Goal: Transaction & Acquisition: Book appointment/travel/reservation

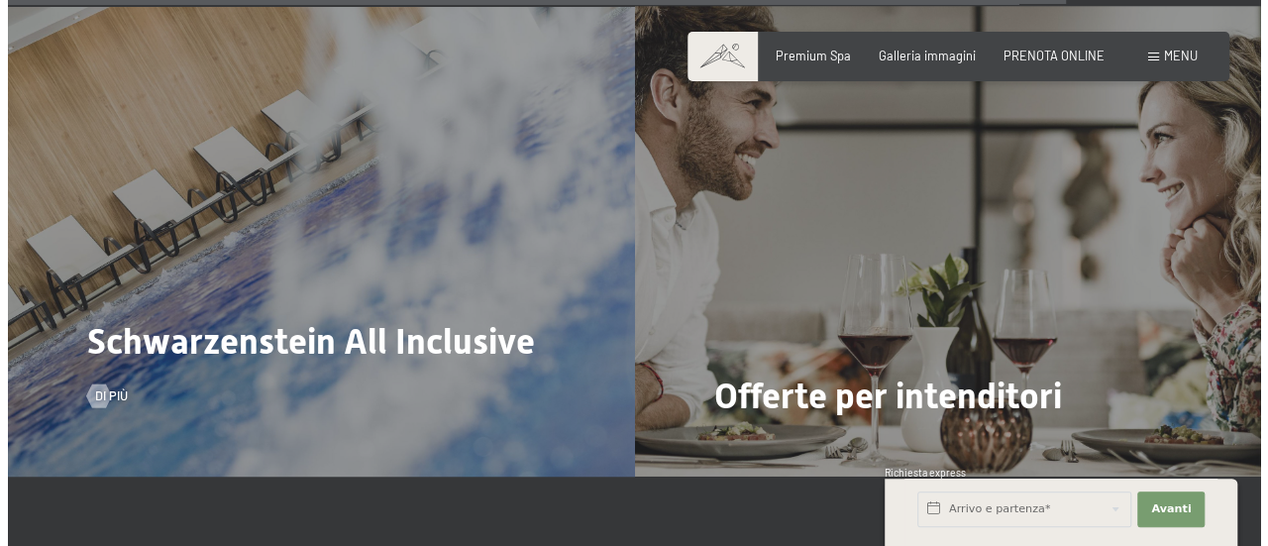
scroll to position [6240, 0]
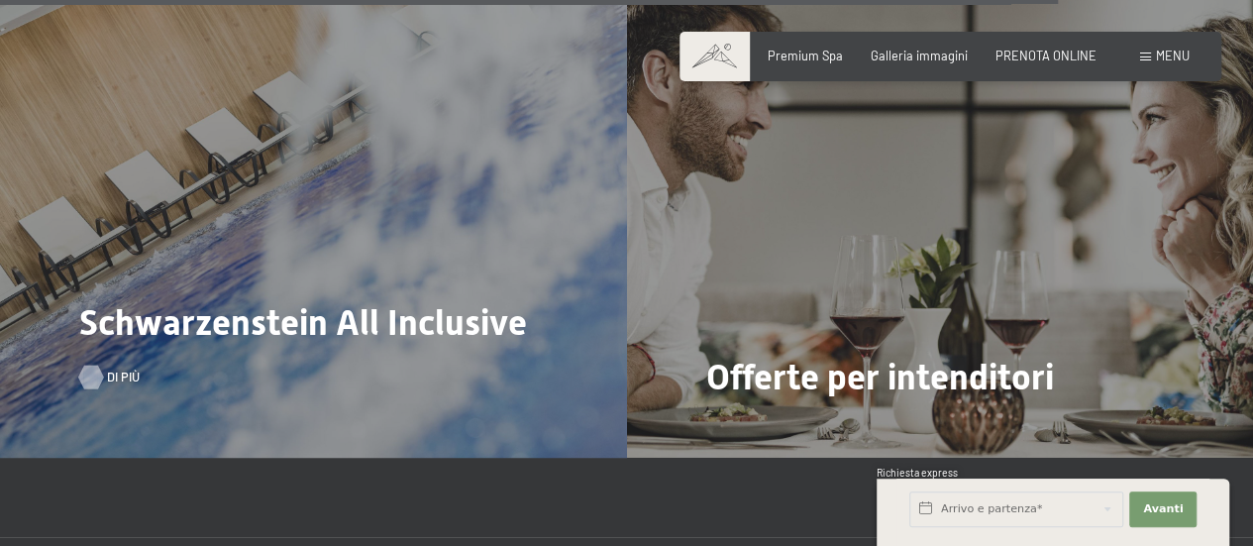
click at [110, 368] on span "Di più" at bounding box center [123, 377] width 33 height 18
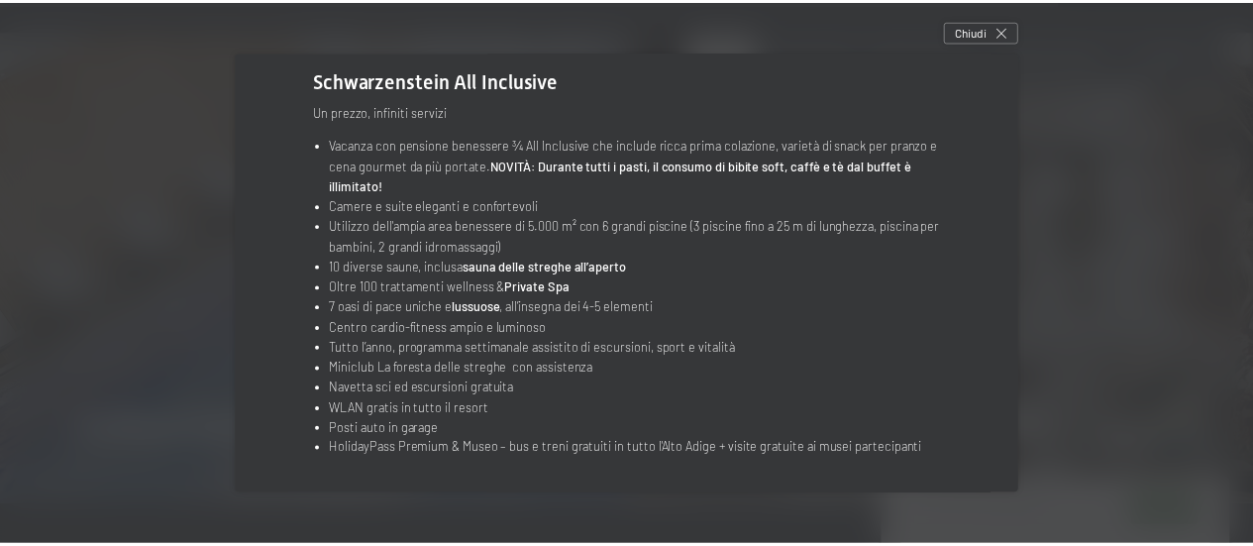
scroll to position [0, 0]
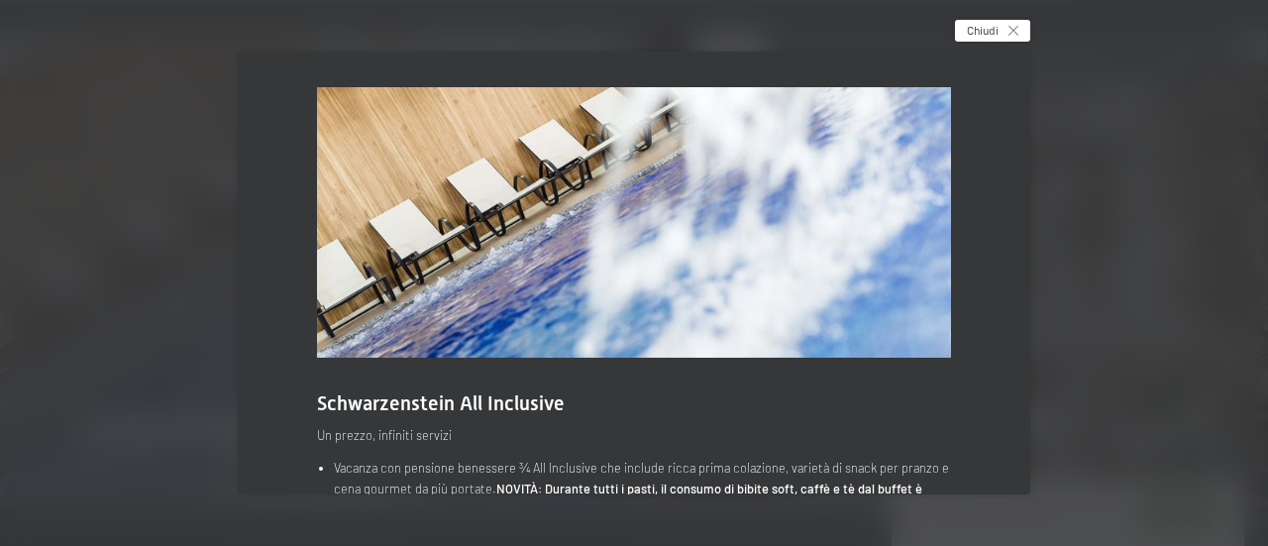
click at [998, 28] on span "Chiudi" at bounding box center [983, 30] width 32 height 17
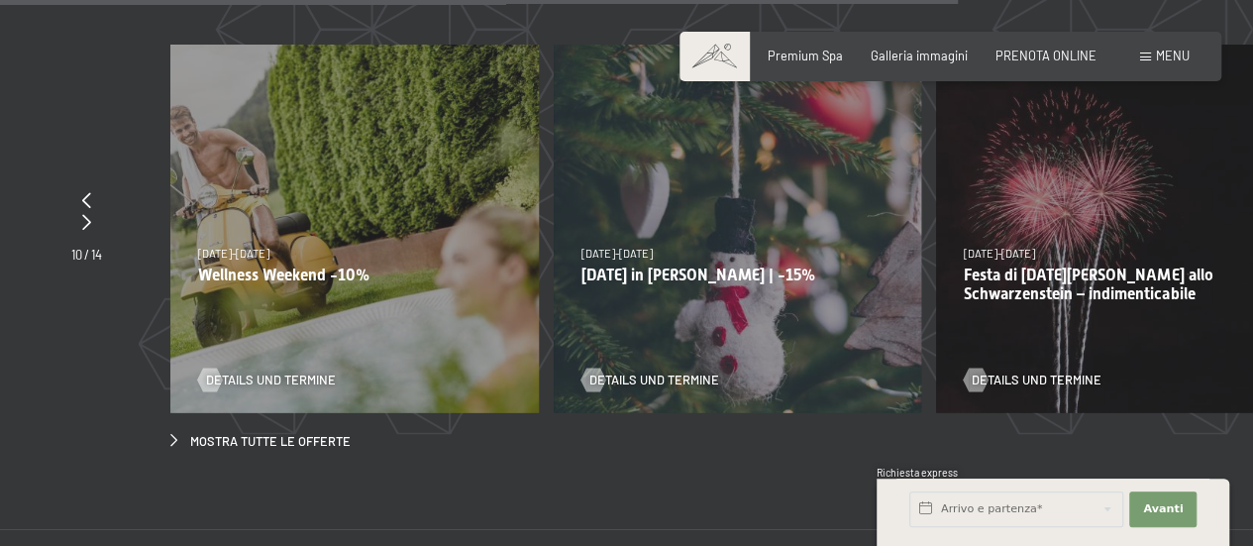
scroll to position [5645, 0]
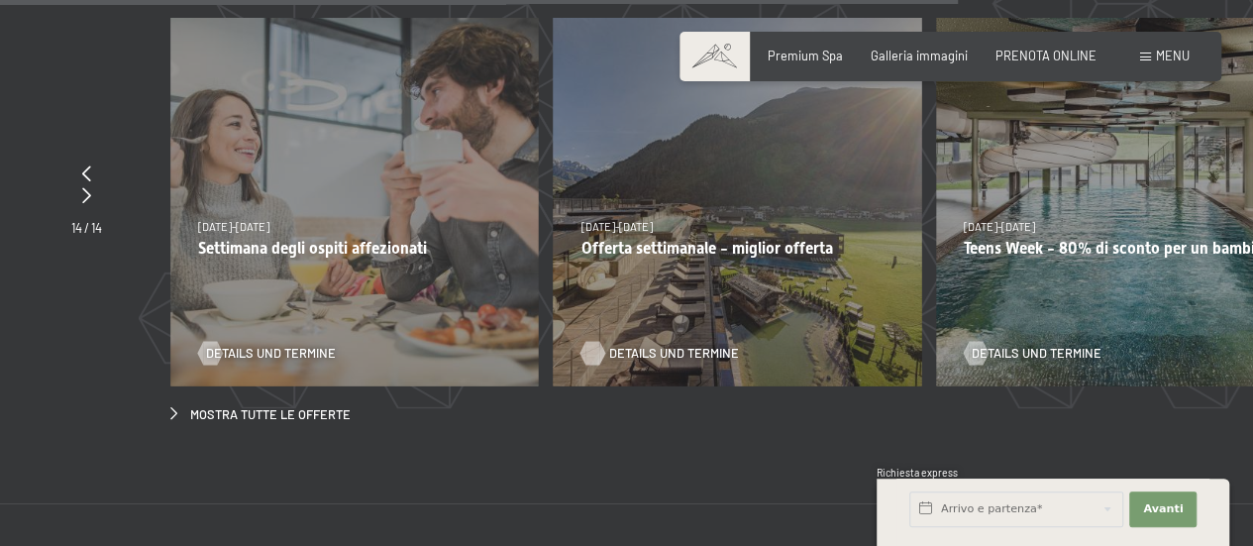
click at [632, 345] on span "Details und Termine" at bounding box center [673, 354] width 130 height 18
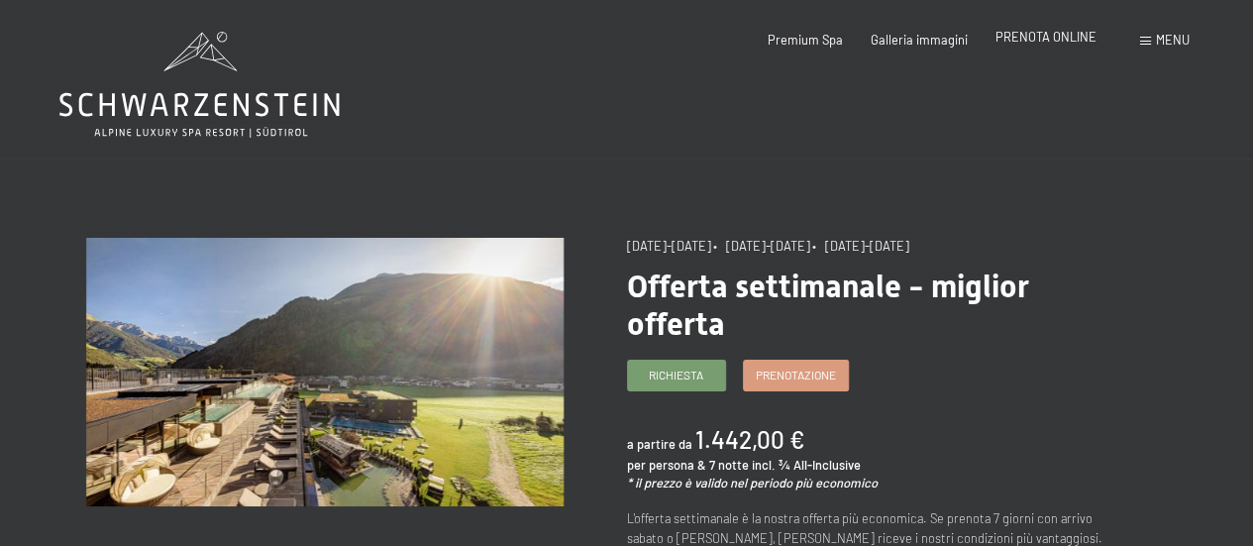
click at [1046, 34] on span "PRENOTA ONLINE" at bounding box center [1045, 37] width 101 height 16
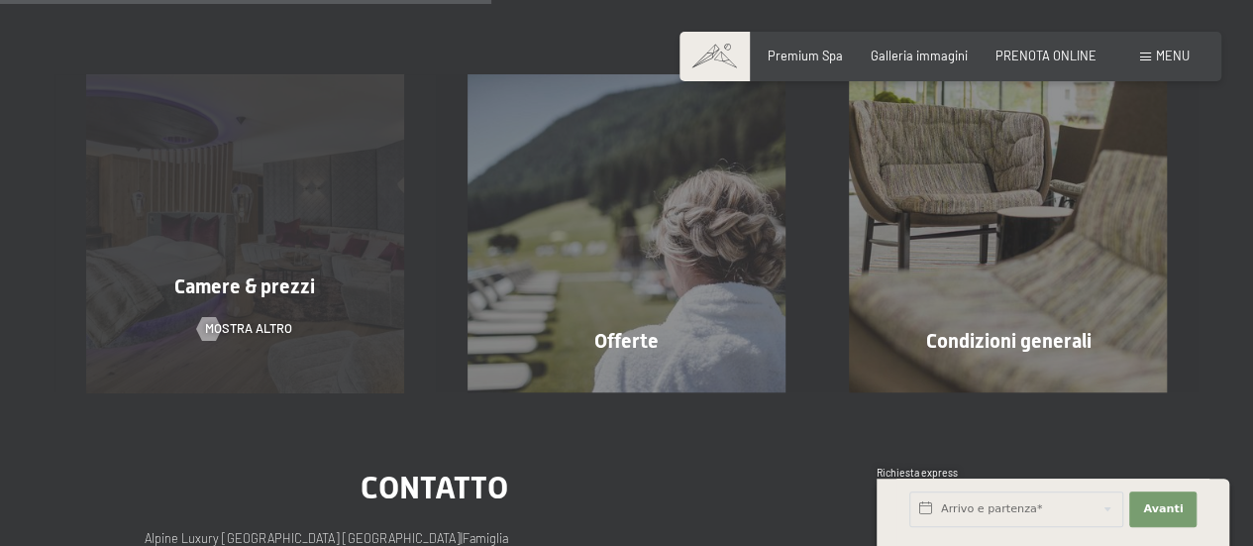
click at [265, 262] on div "Camere & prezzi mostra altro" at bounding box center [244, 233] width 381 height 318
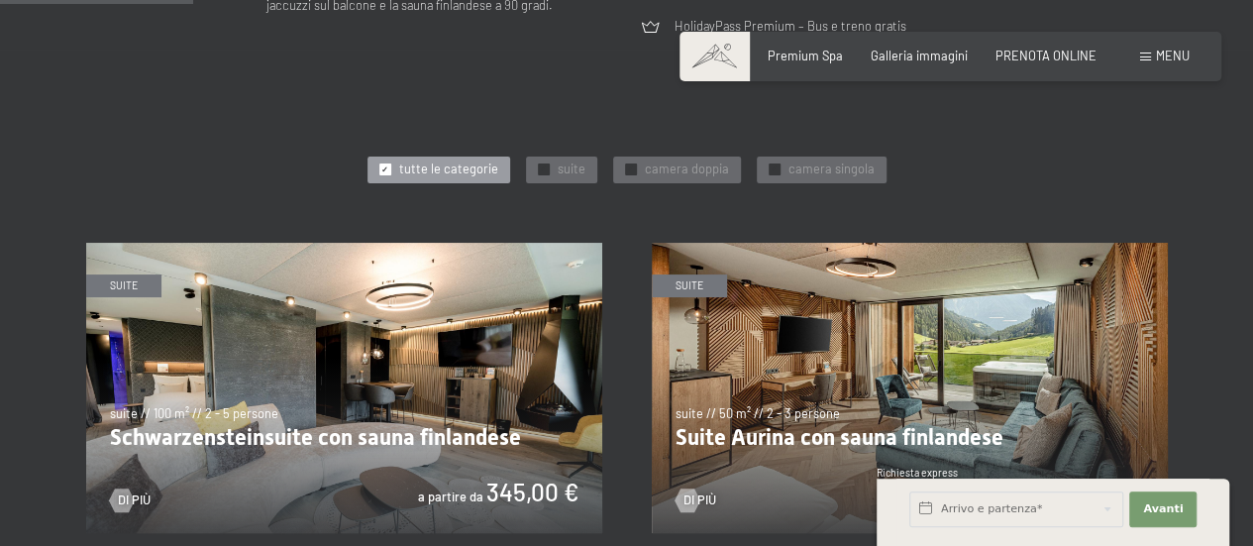
scroll to position [792, 0]
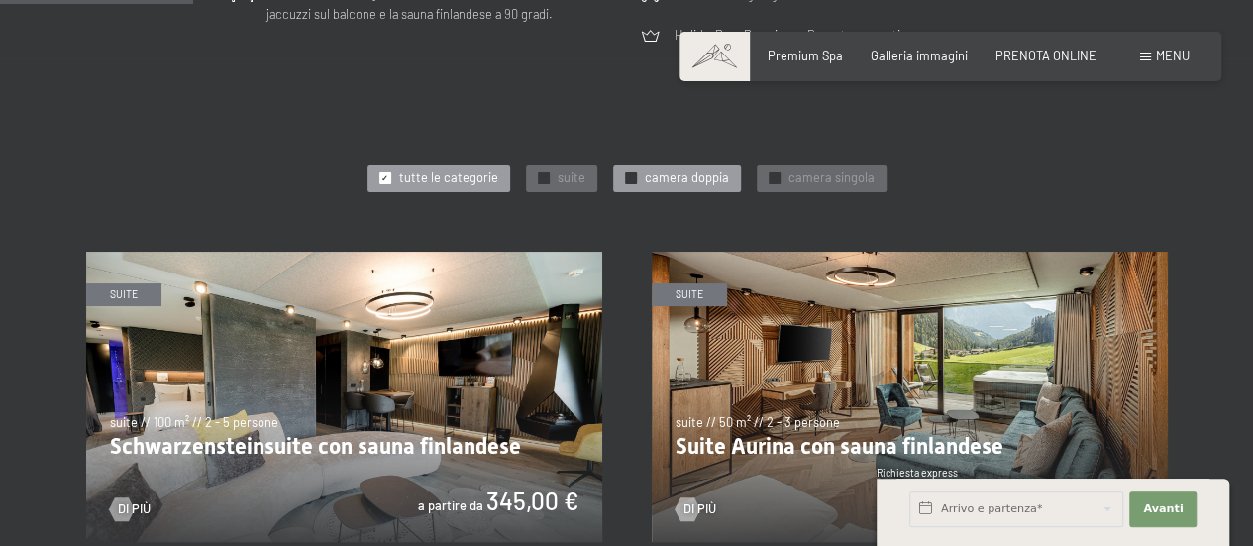
click at [678, 179] on span "camera doppia" at bounding box center [687, 178] width 84 height 18
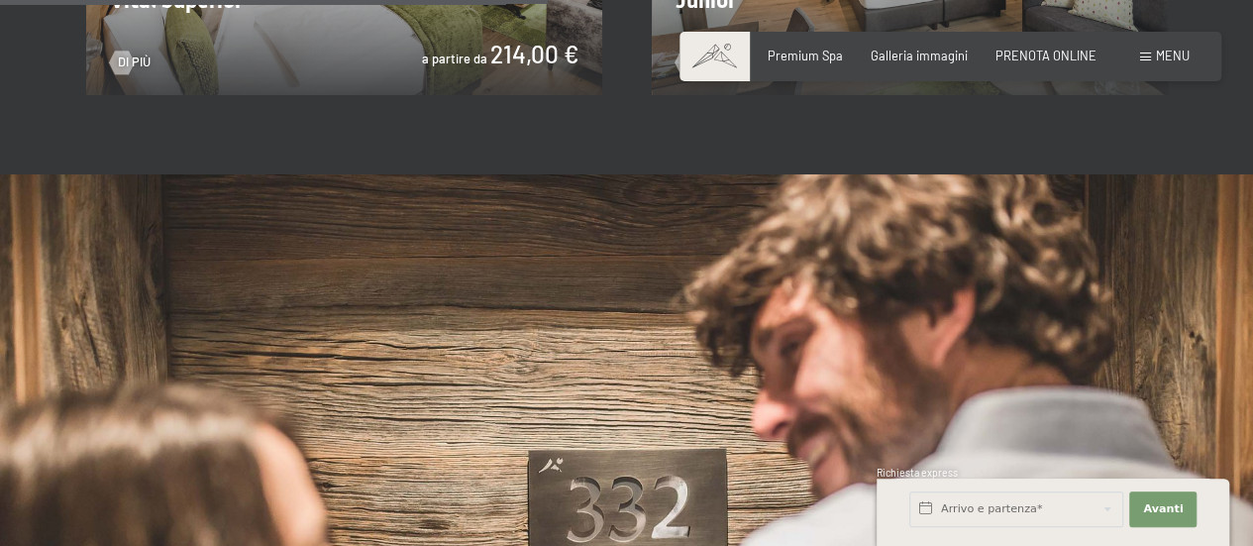
scroll to position [1585, 0]
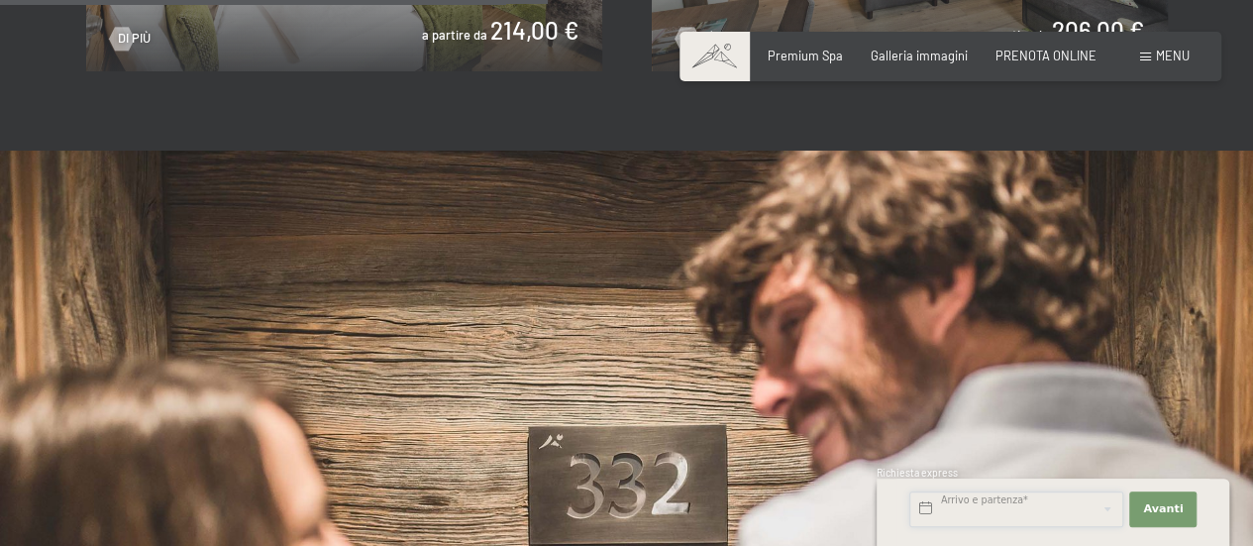
click at [988, 509] on input "text" at bounding box center [1016, 509] width 214 height 36
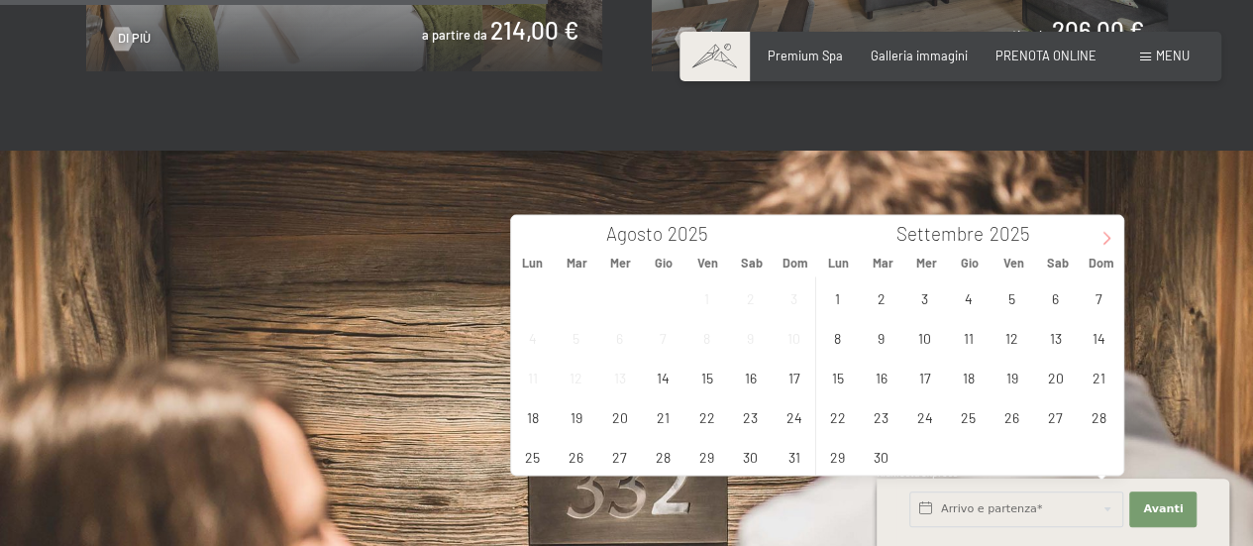
click at [1105, 236] on icon at bounding box center [1106, 238] width 14 height 14
type input "2026"
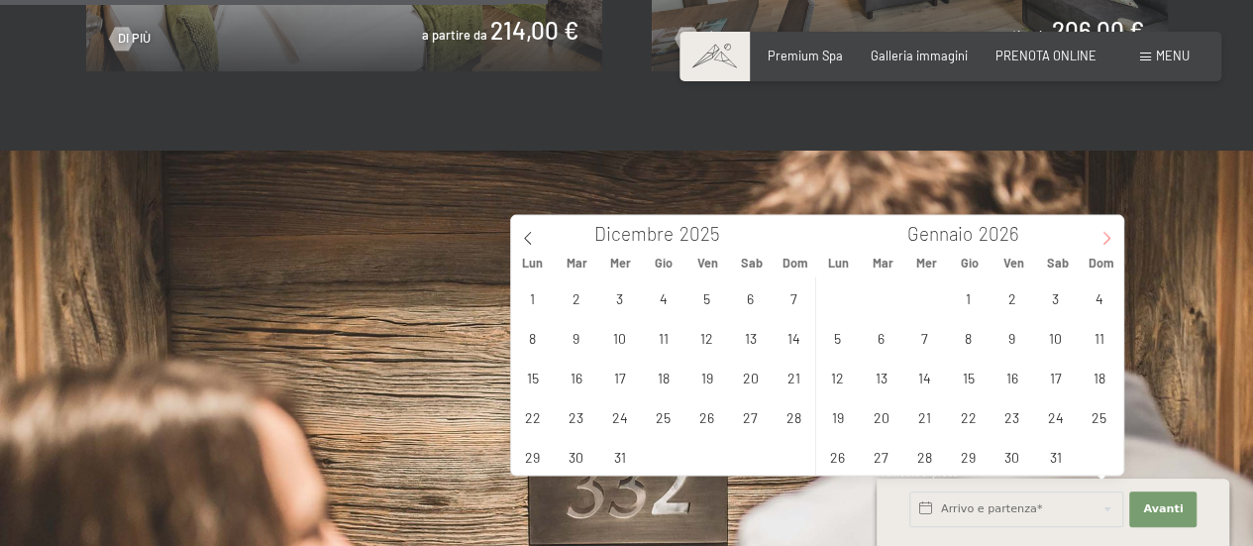
click at [1105, 236] on icon at bounding box center [1106, 238] width 14 height 14
type input "2026"
click at [1105, 236] on icon at bounding box center [1106, 238] width 14 height 14
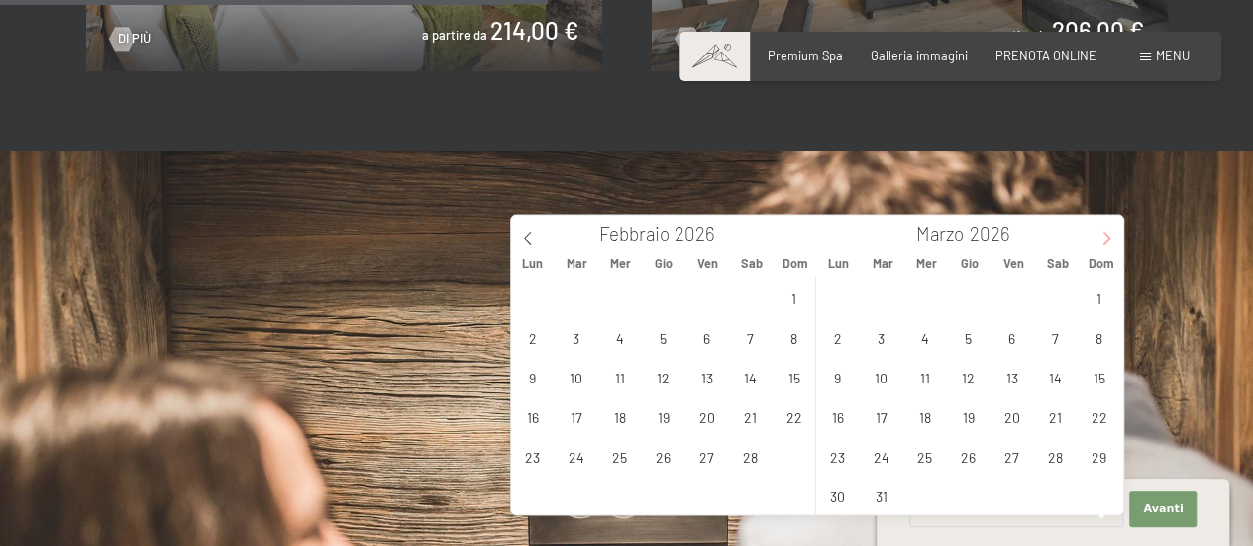
click at [1105, 236] on icon at bounding box center [1106, 238] width 14 height 14
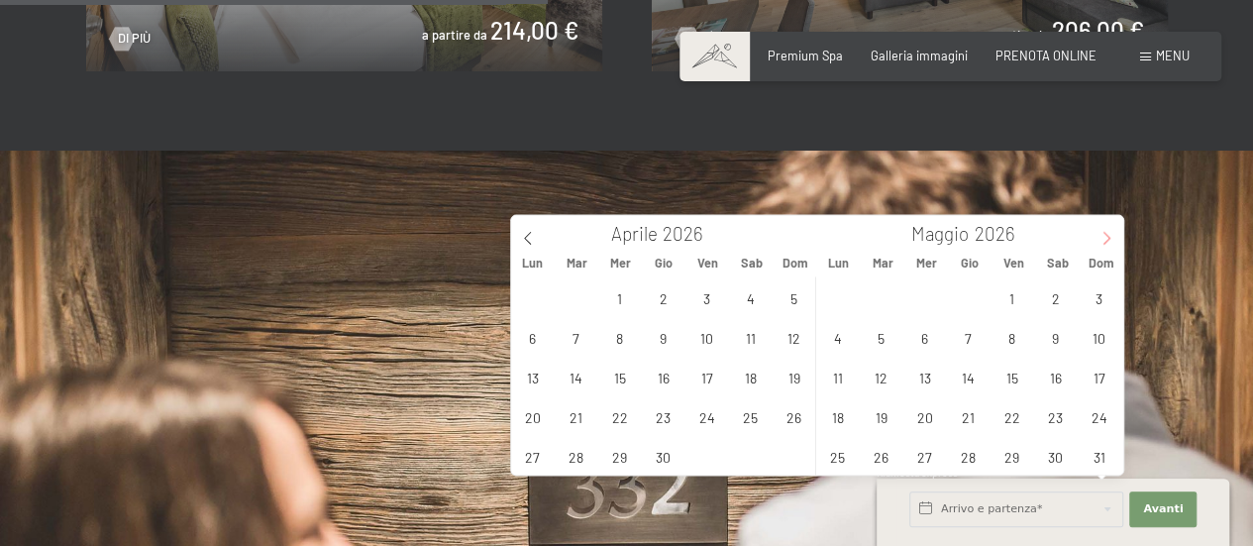
click at [1105, 236] on icon at bounding box center [1106, 238] width 14 height 14
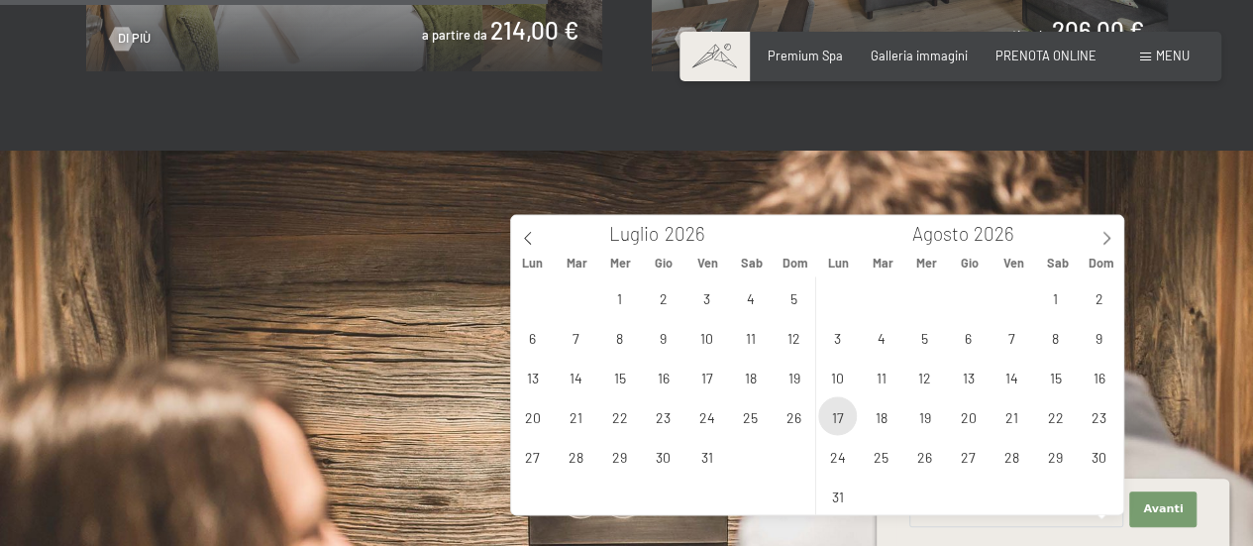
click at [844, 412] on span "17" at bounding box center [837, 415] width 39 height 39
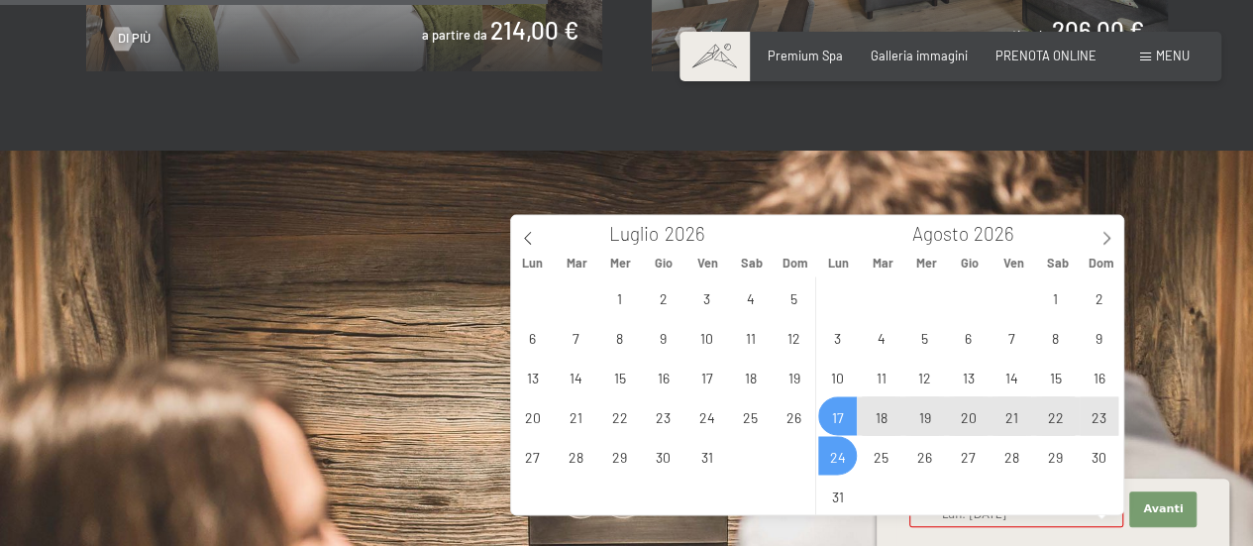
click at [835, 453] on span "24" at bounding box center [837, 455] width 39 height 39
type input "Lun. 17/08/2026 - Lun. 24/08/2026"
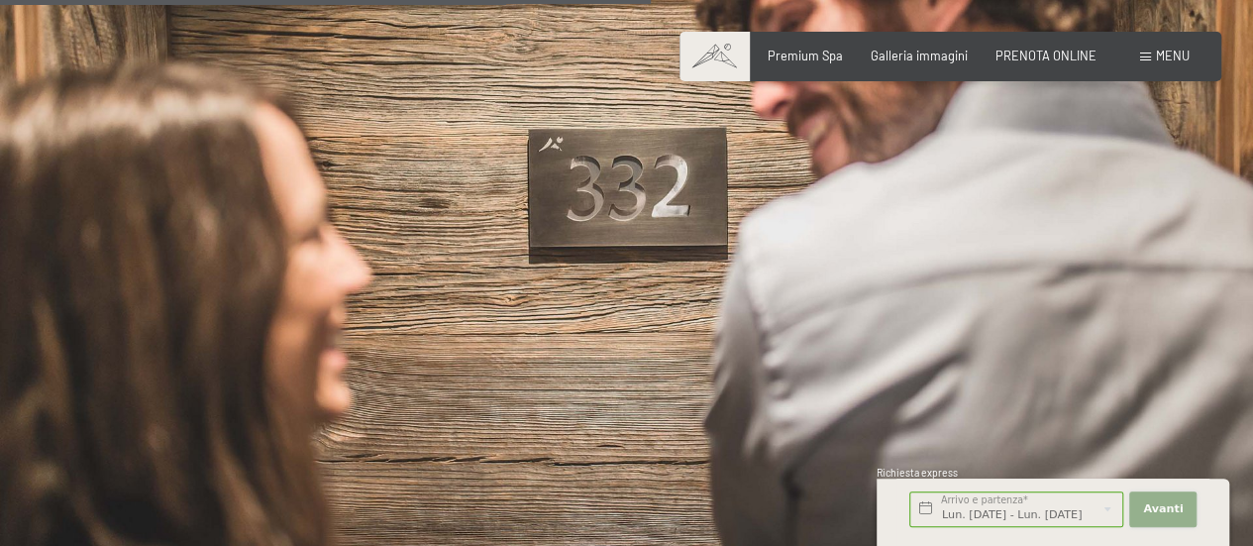
scroll to position [0, 0]
click at [1148, 504] on span "Avanti" at bounding box center [1163, 509] width 40 height 16
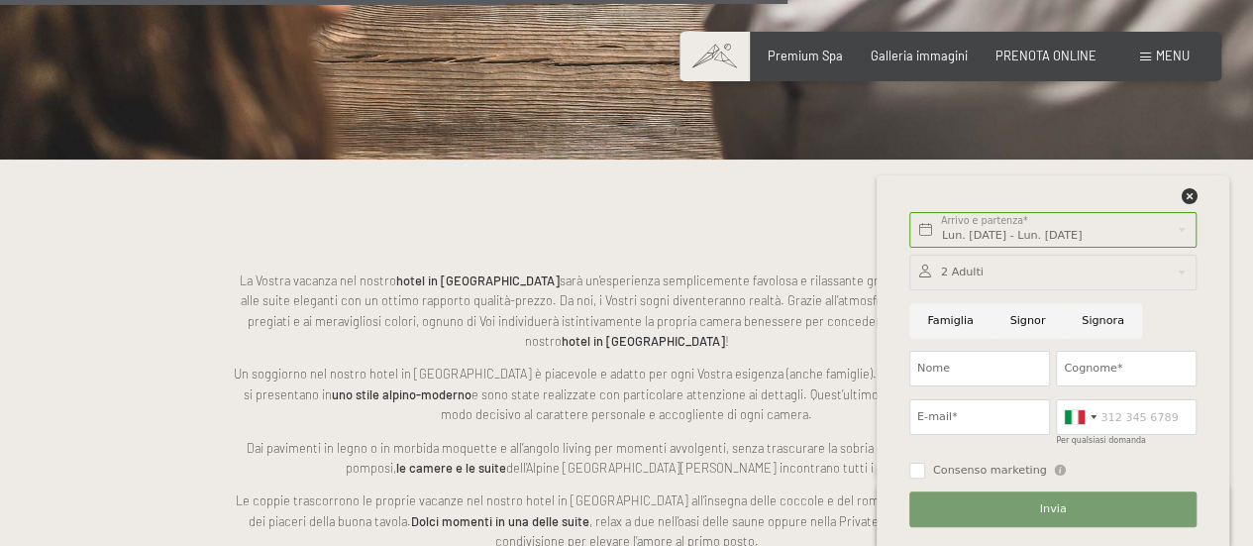
scroll to position [2278, 0]
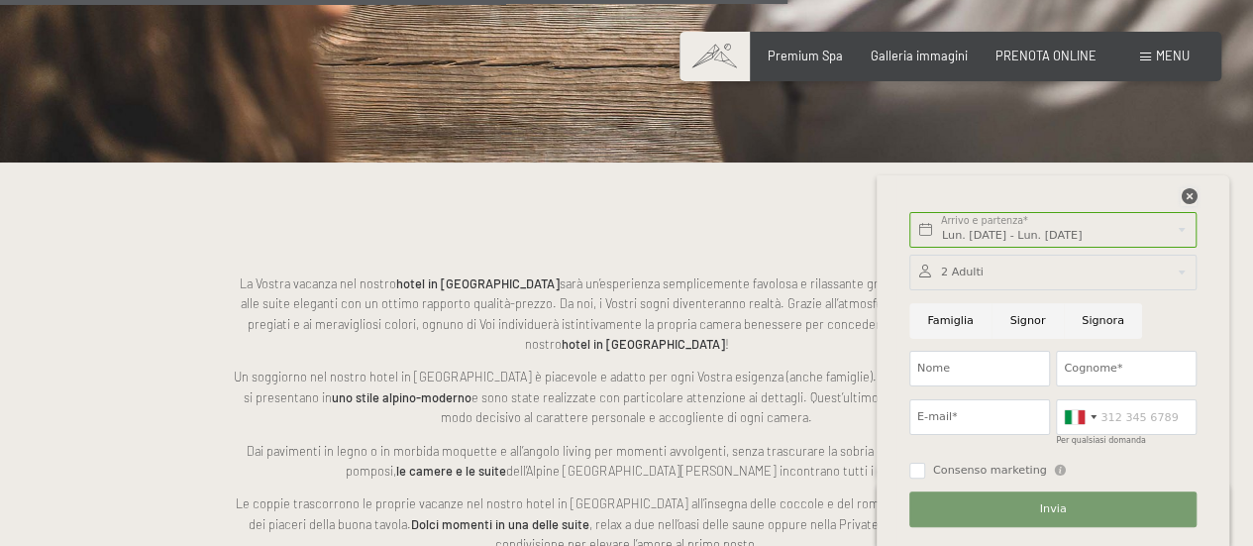
click at [1189, 193] on icon at bounding box center [1189, 196] width 16 height 16
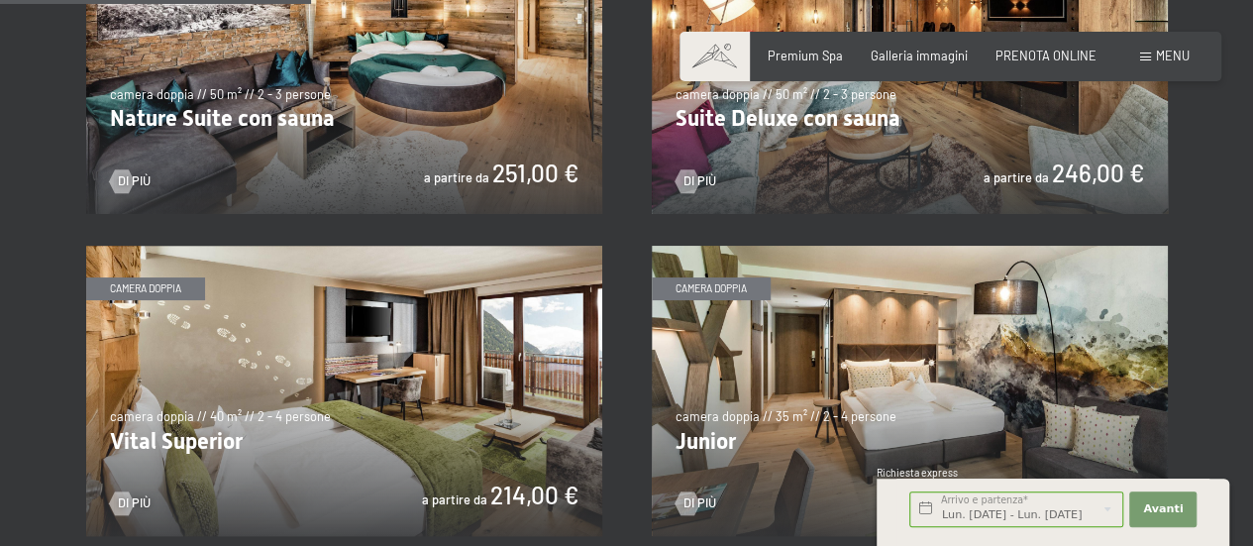
scroll to position [891, 0]
